Goal: Transaction & Acquisition: Purchase product/service

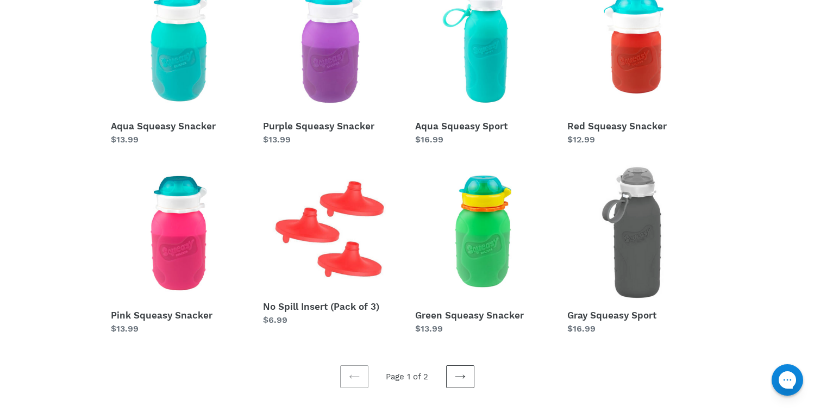
scroll to position [281, 0]
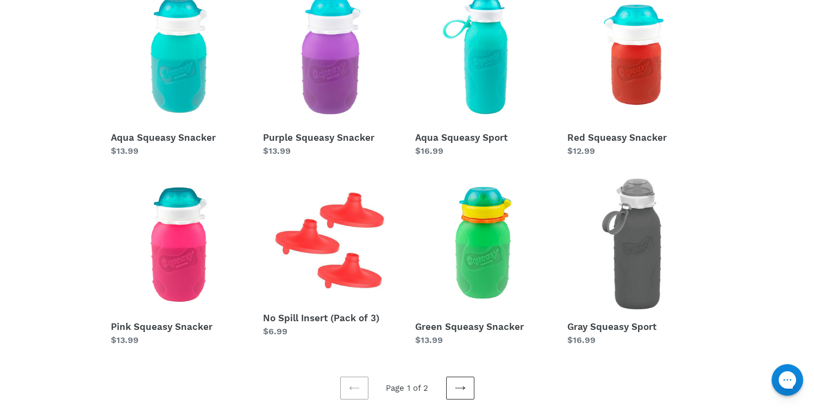
click at [455, 392] on icon at bounding box center [460, 387] width 11 height 11
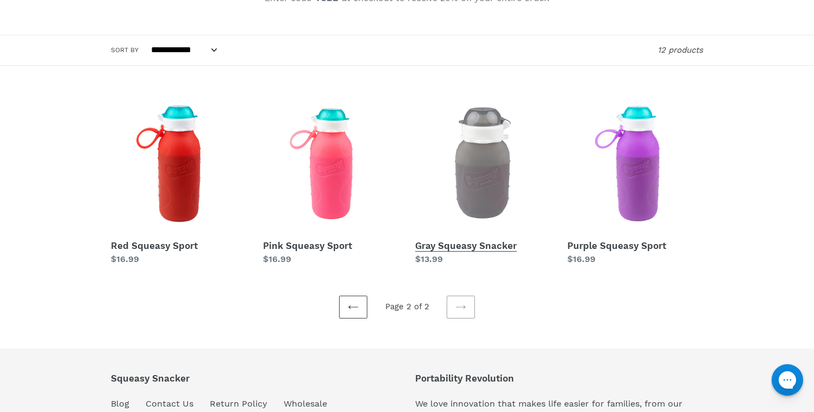
scroll to position [147, 0]
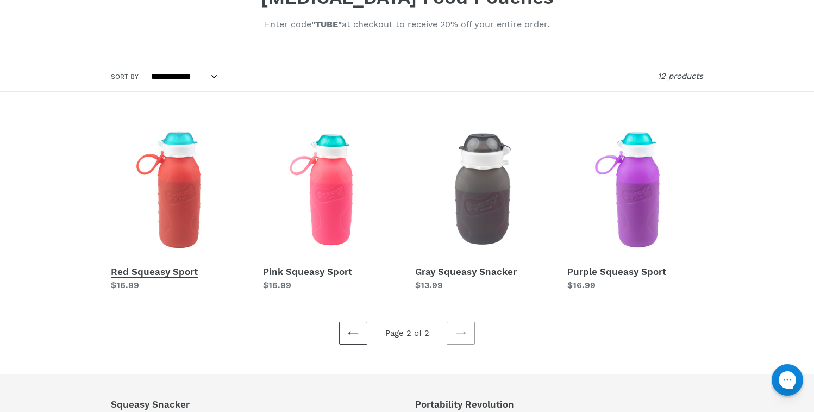
click at [184, 196] on link "Red Squeasy Sport" at bounding box center [179, 207] width 136 height 170
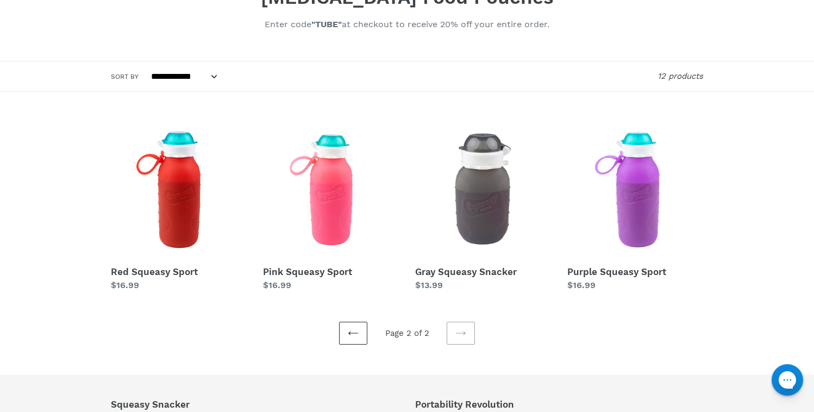
click at [349, 332] on icon at bounding box center [353, 333] width 11 height 11
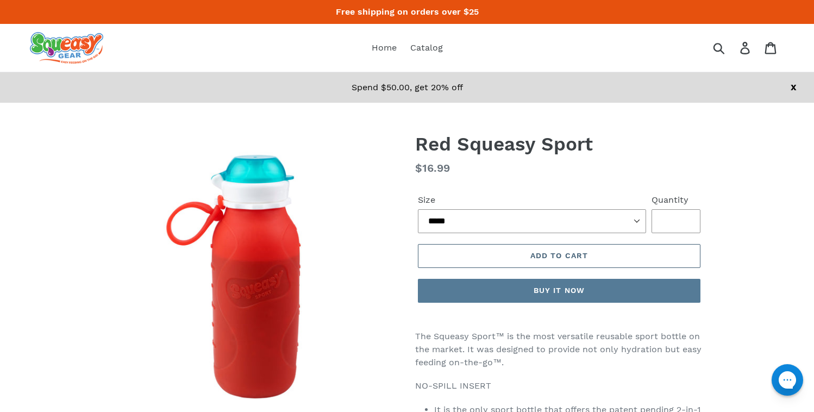
click at [468, 255] on button "Add to cart" at bounding box center [559, 256] width 282 height 24
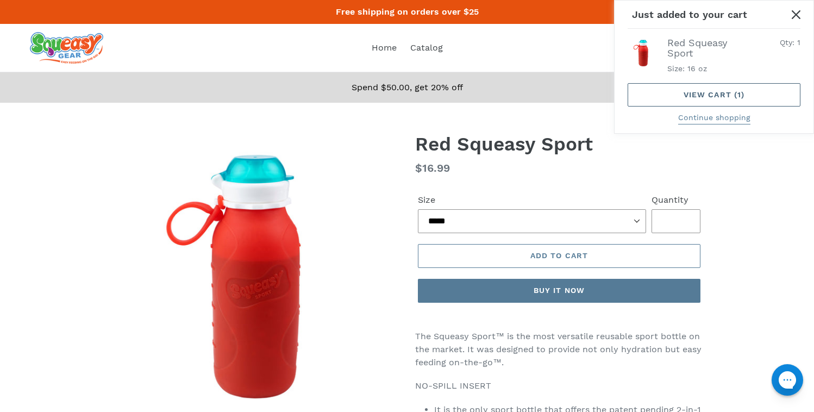
click at [645, 92] on link "View cart ( 1 )" at bounding box center [713, 94] width 173 height 23
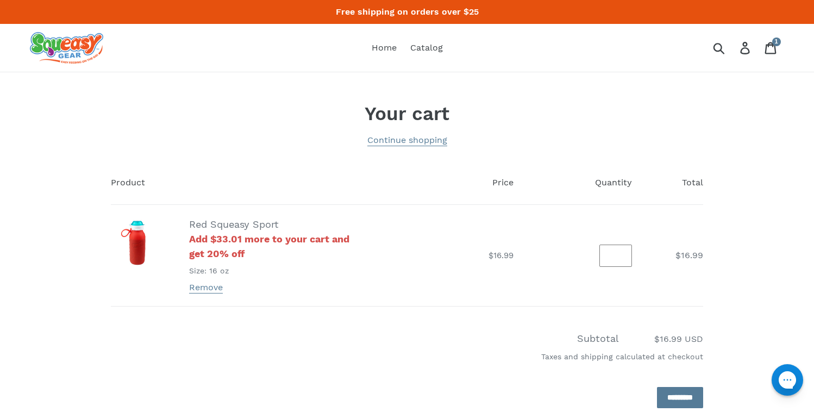
type input "*"
click at [622, 253] on input "*" at bounding box center [615, 255] width 33 height 22
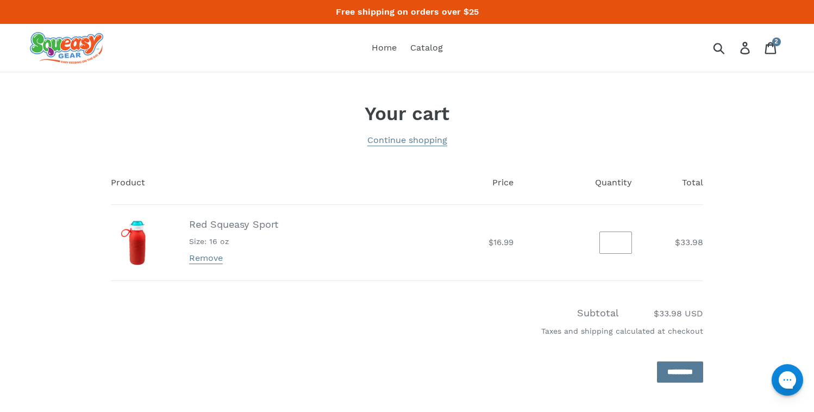
type input "*"
click at [624, 245] on input "*" at bounding box center [615, 242] width 33 height 22
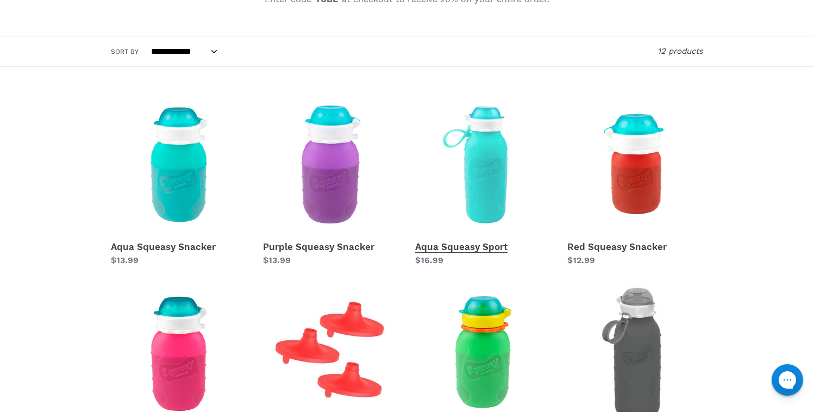
scroll to position [291, 0]
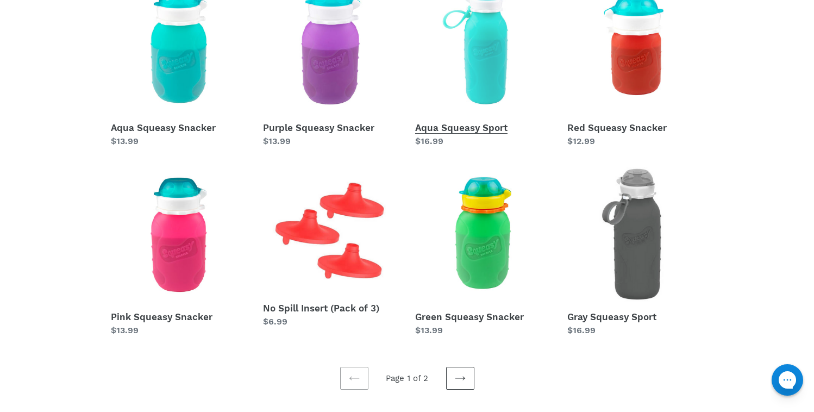
click at [489, 77] on link "Aqua Squeasy Sport" at bounding box center [483, 63] width 136 height 170
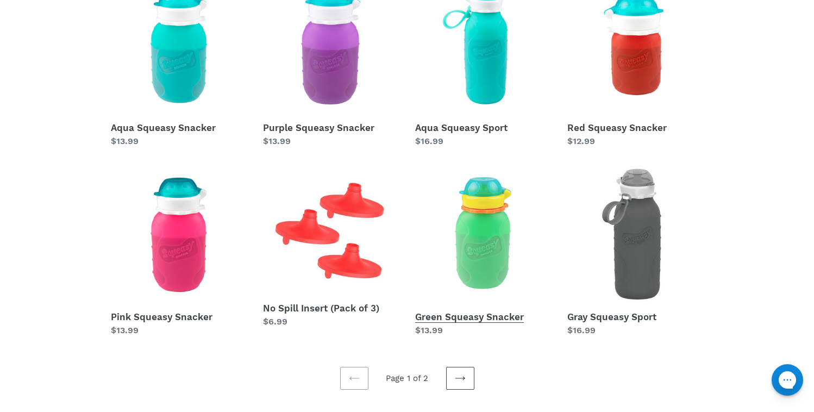
click at [489, 250] on link "Green Squeasy Snacker" at bounding box center [483, 252] width 136 height 170
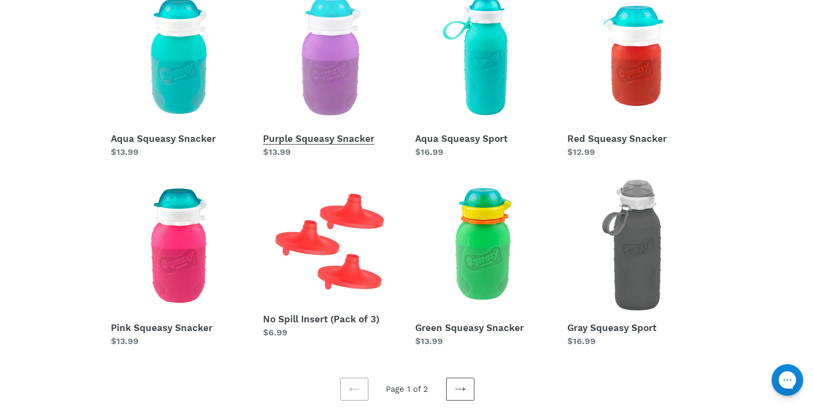
scroll to position [282, 0]
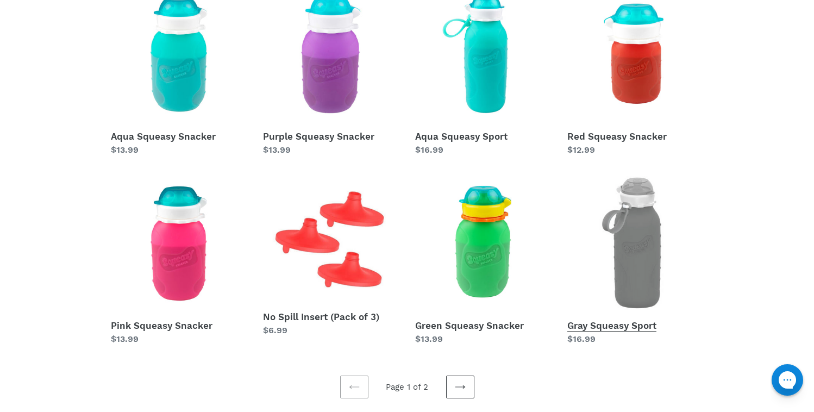
click at [640, 260] on link "Gray Squeasy Sport" at bounding box center [635, 260] width 136 height 170
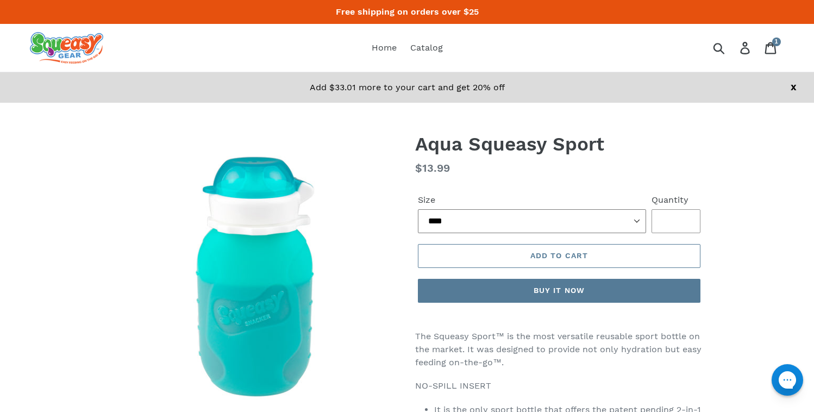
select select "*****"
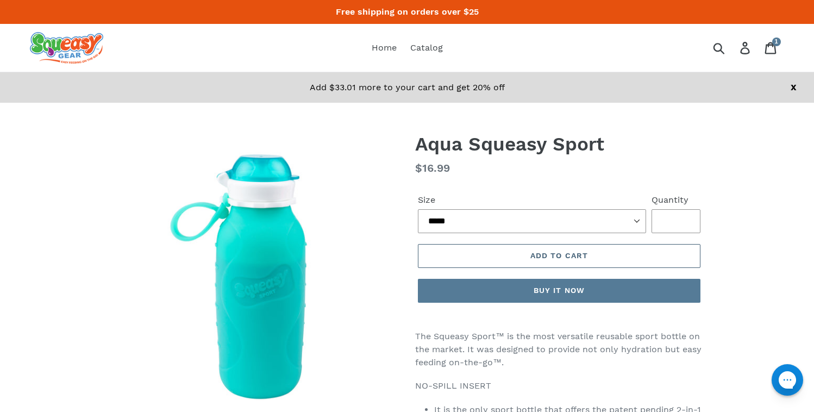
click at [479, 255] on button "Add to cart" at bounding box center [559, 256] width 282 height 24
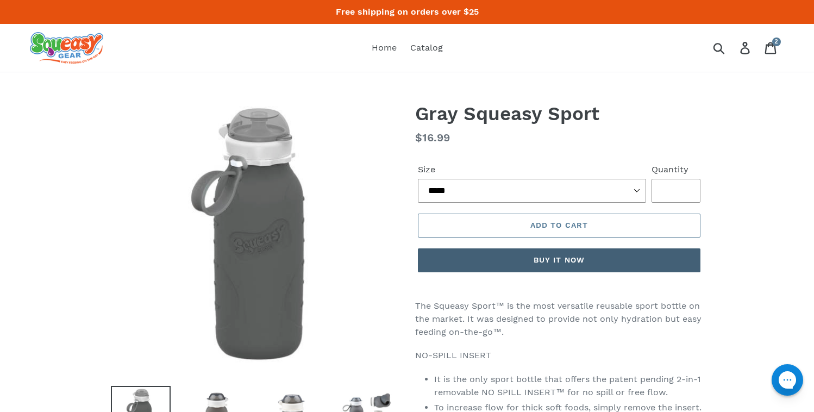
click at [445, 262] on button "Buy it now" at bounding box center [559, 260] width 282 height 24
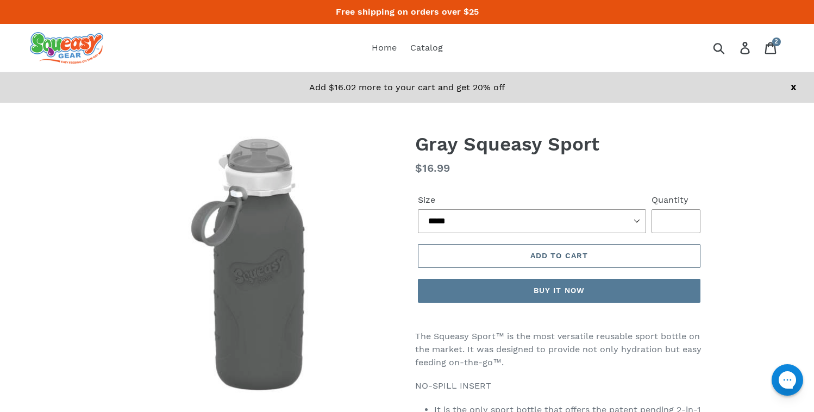
click at [593, 256] on button "Add to cart" at bounding box center [559, 256] width 282 height 24
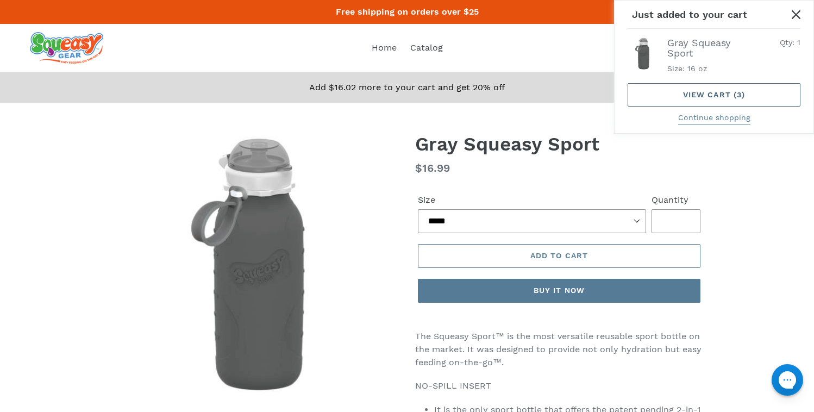
click at [730, 100] on link "View cart ( 3 )" at bounding box center [713, 94] width 173 height 23
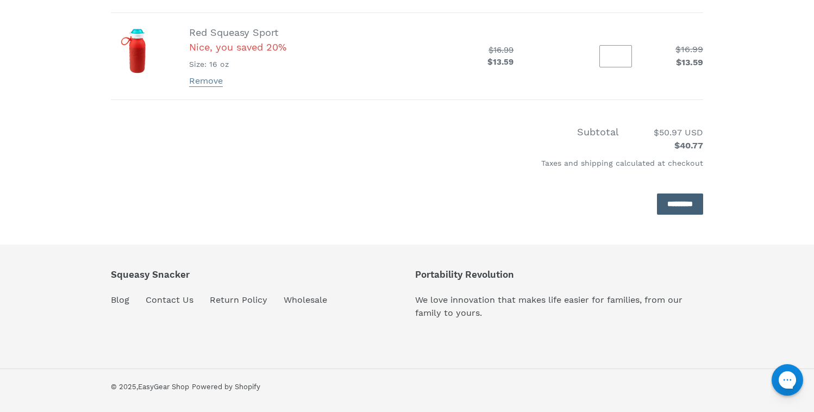
scroll to position [366, 0]
click at [657, 206] on input "*********" at bounding box center [680, 203] width 46 height 21
